Goal: Transaction & Acquisition: Book appointment/travel/reservation

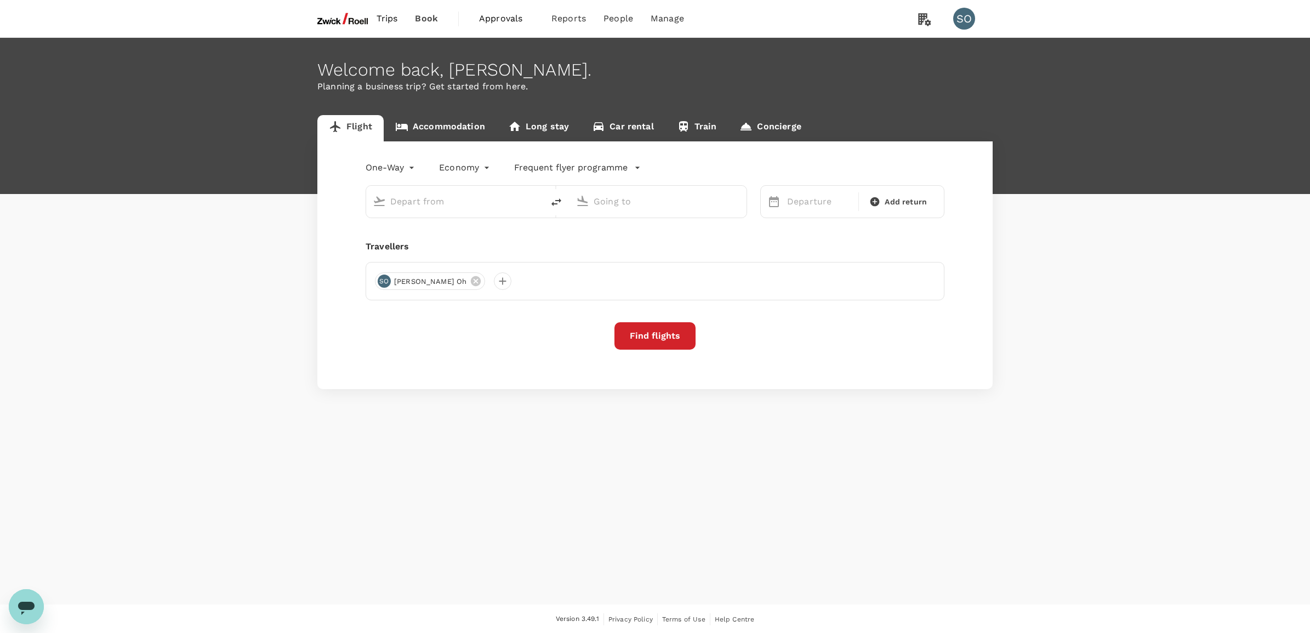
type input "[GEOGRAPHIC_DATA], [GEOGRAPHIC_DATA] (any)"
type input "Singapore Changi (SIN)"
type input "[GEOGRAPHIC_DATA], [GEOGRAPHIC_DATA] (any)"
type input "Singapore Changi (SIN)"
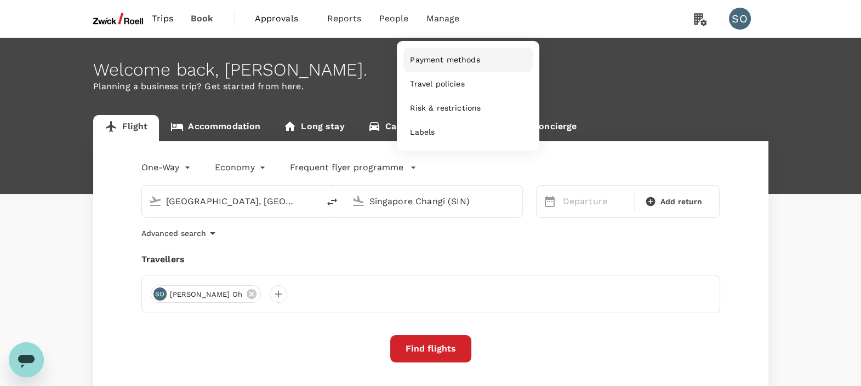
click at [433, 64] on span "Payment methods" at bounding box center [445, 59] width 70 height 11
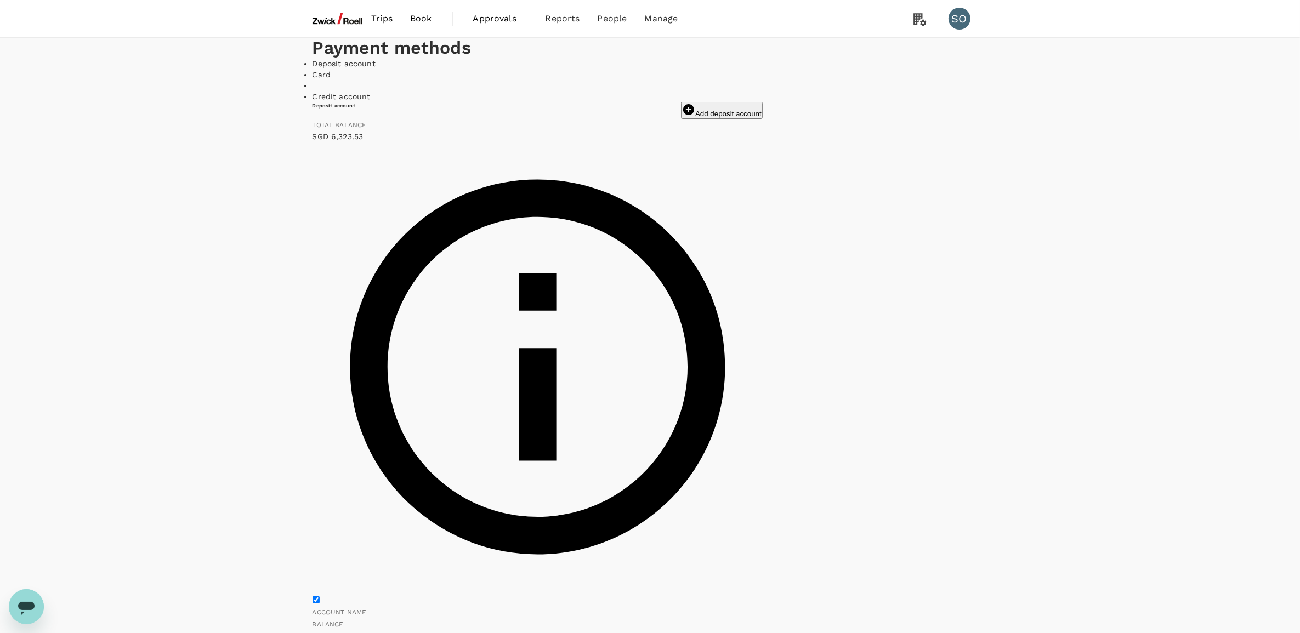
click at [323, 20] on img at bounding box center [337, 19] width 50 height 24
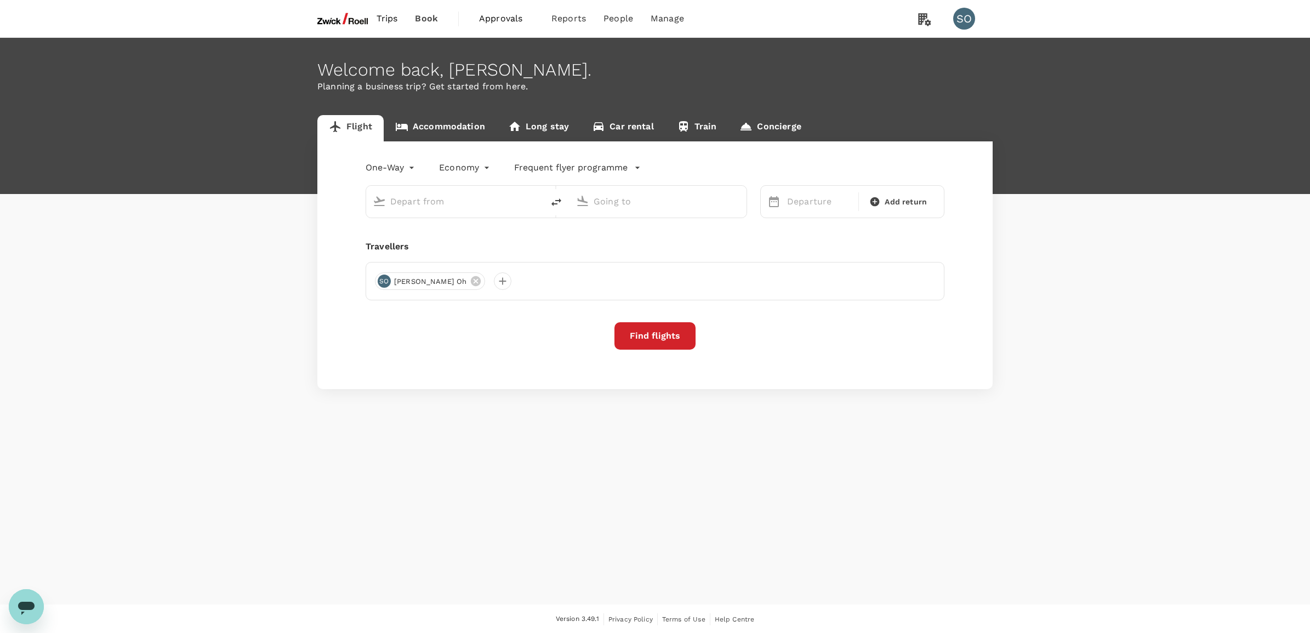
type input "[GEOGRAPHIC_DATA], [GEOGRAPHIC_DATA] (any)"
type input "Singapore Changi (SIN)"
type input "[GEOGRAPHIC_DATA], [GEOGRAPHIC_DATA] (any)"
type input "Singapore Changi (SIN)"
